Goal: Find specific page/section: Find specific page/section

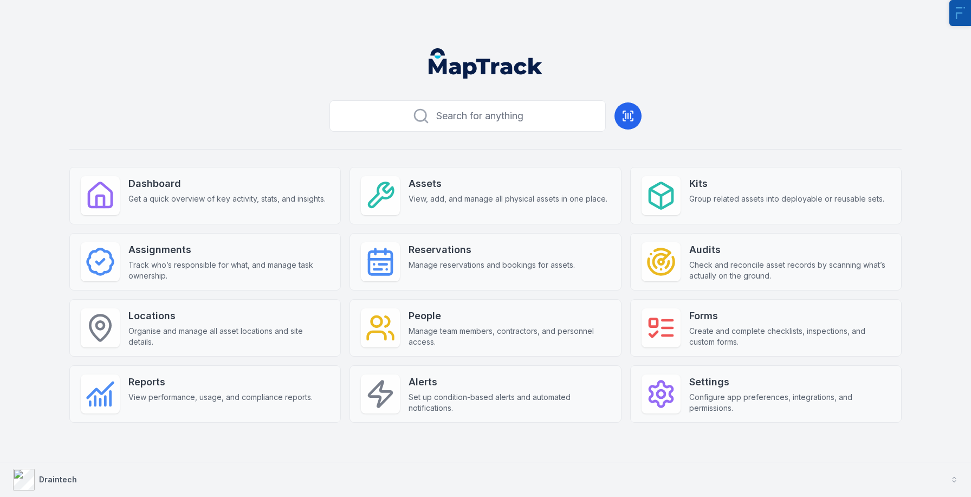
click at [49, 475] on strong "Draintech" at bounding box center [58, 479] width 38 height 9
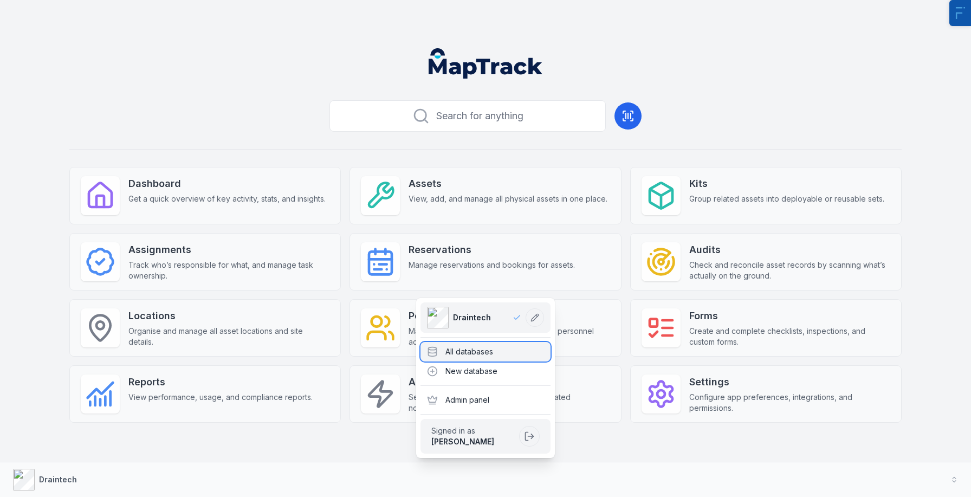
click at [463, 354] on div "All databases" at bounding box center [486, 352] width 130 height 20
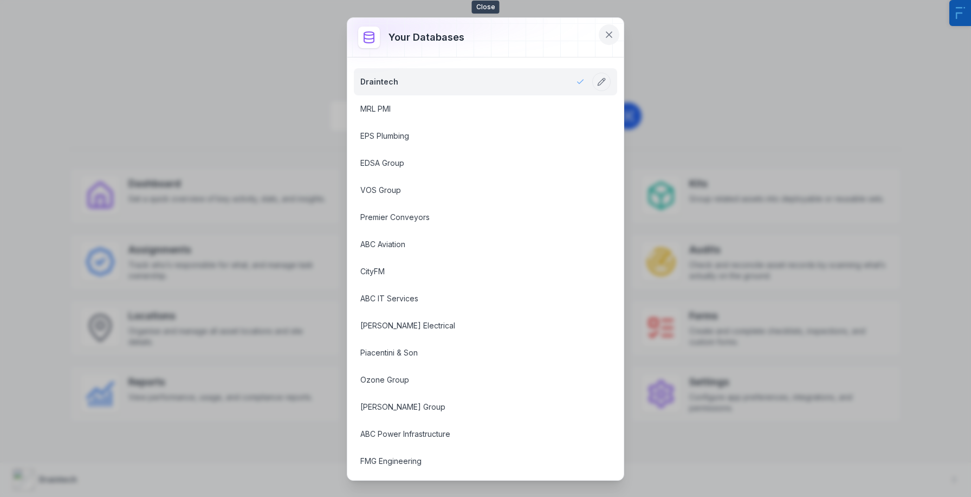
click at [606, 34] on icon at bounding box center [609, 34] width 11 height 11
